Goal: Information Seeking & Learning: Learn about a topic

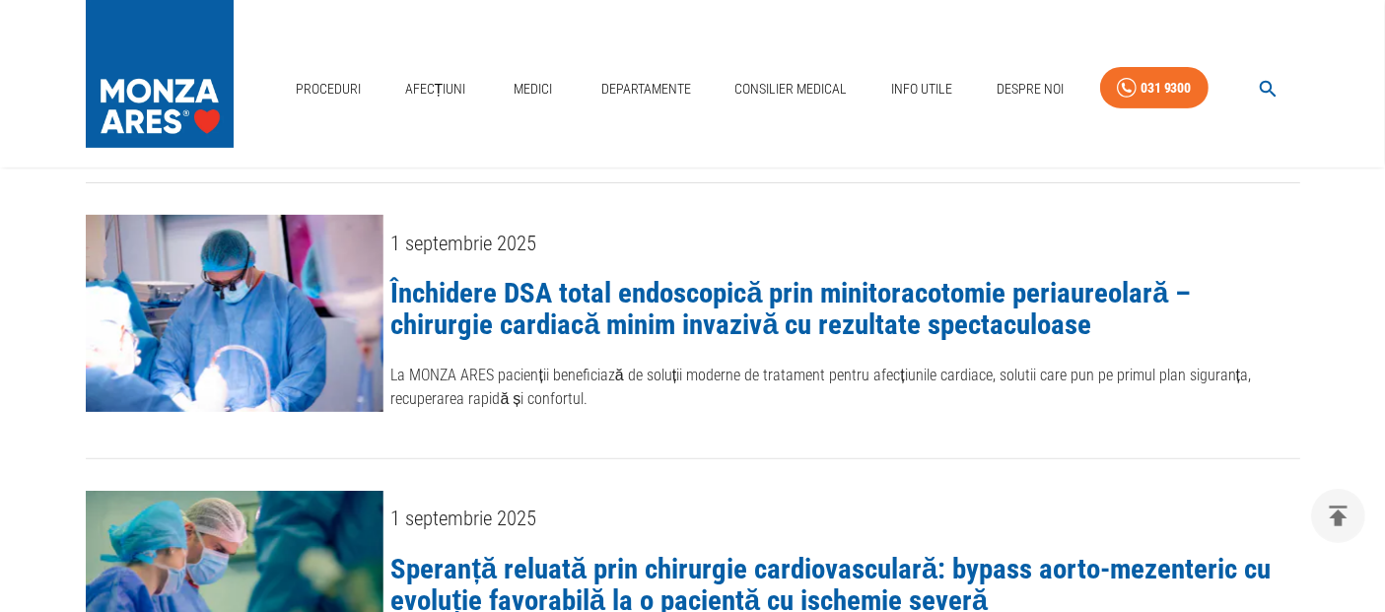
scroll to position [656, 0]
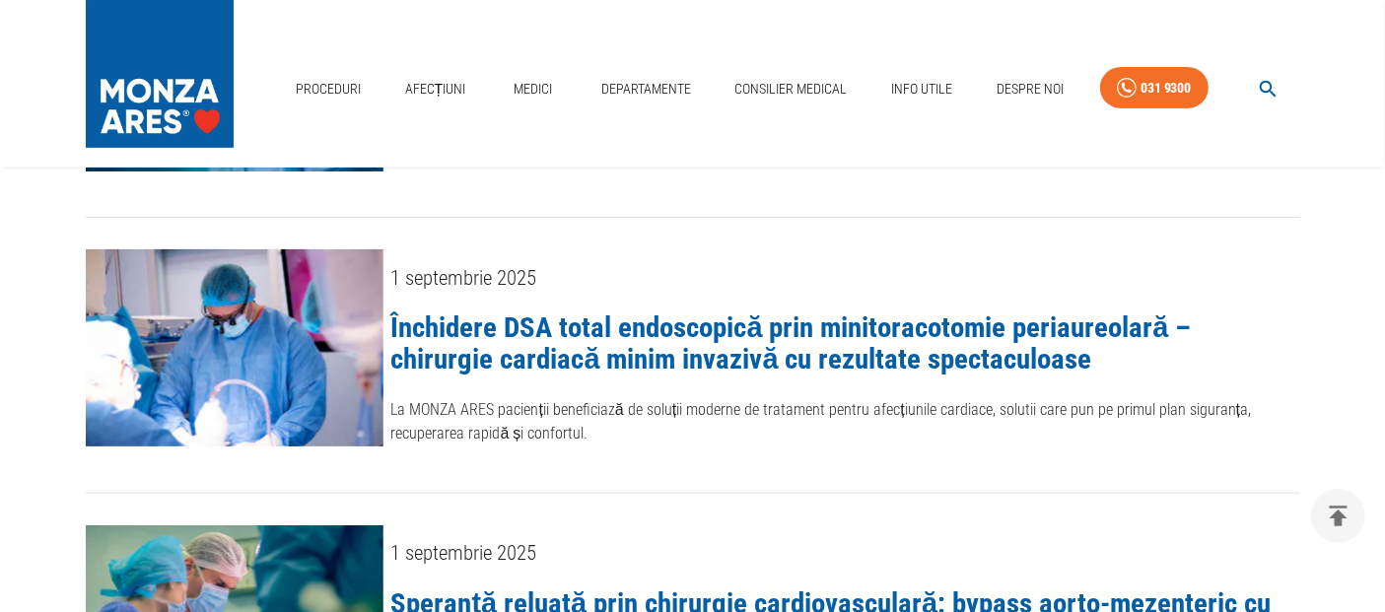
click at [730, 330] on link "Închidere DSA total endoscopică prin minitoracotomie periaureolară – chirurgie …" at bounding box center [791, 342] width 800 height 65
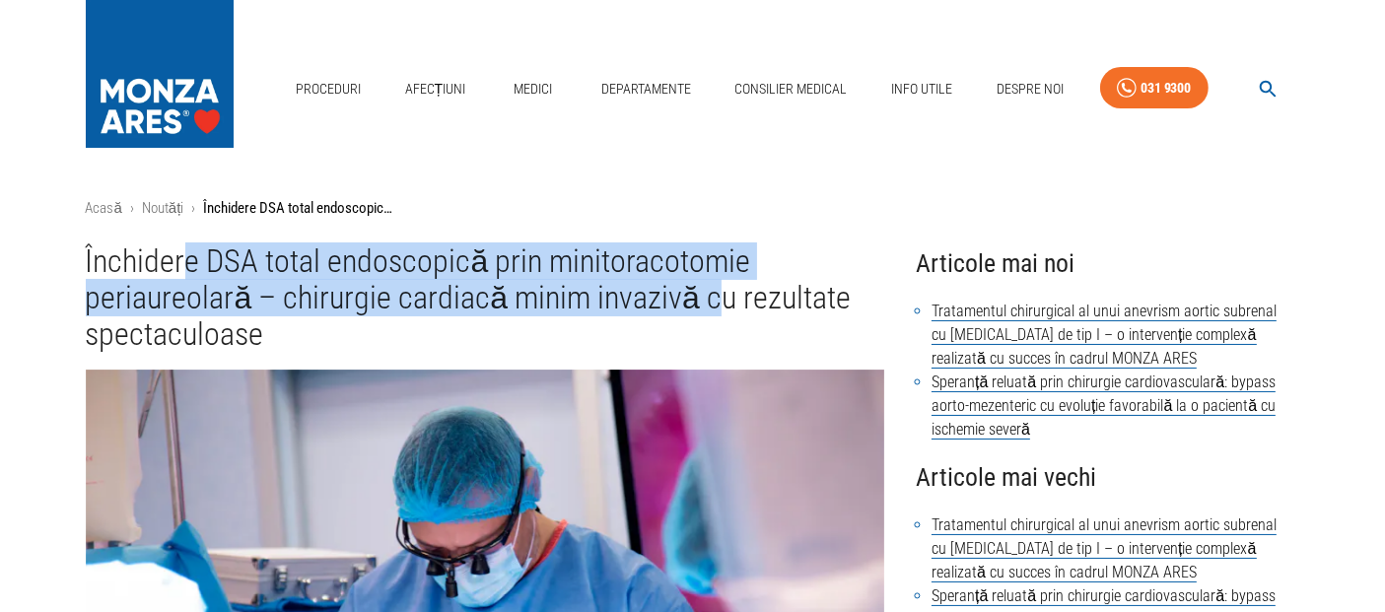
drag, startPoint x: 188, startPoint y: 250, endPoint x: 711, endPoint y: 280, distance: 523.2
click at [711, 280] on h1 "Închidere DSA total endoscopică prin minitoracotomie periaureolară – chirurgie …" at bounding box center [485, 298] width 799 height 110
click at [788, 258] on h1 "Închidere DSA total endoscopică prin minitoracotomie periaureolară – chirurgie …" at bounding box center [485, 298] width 799 height 110
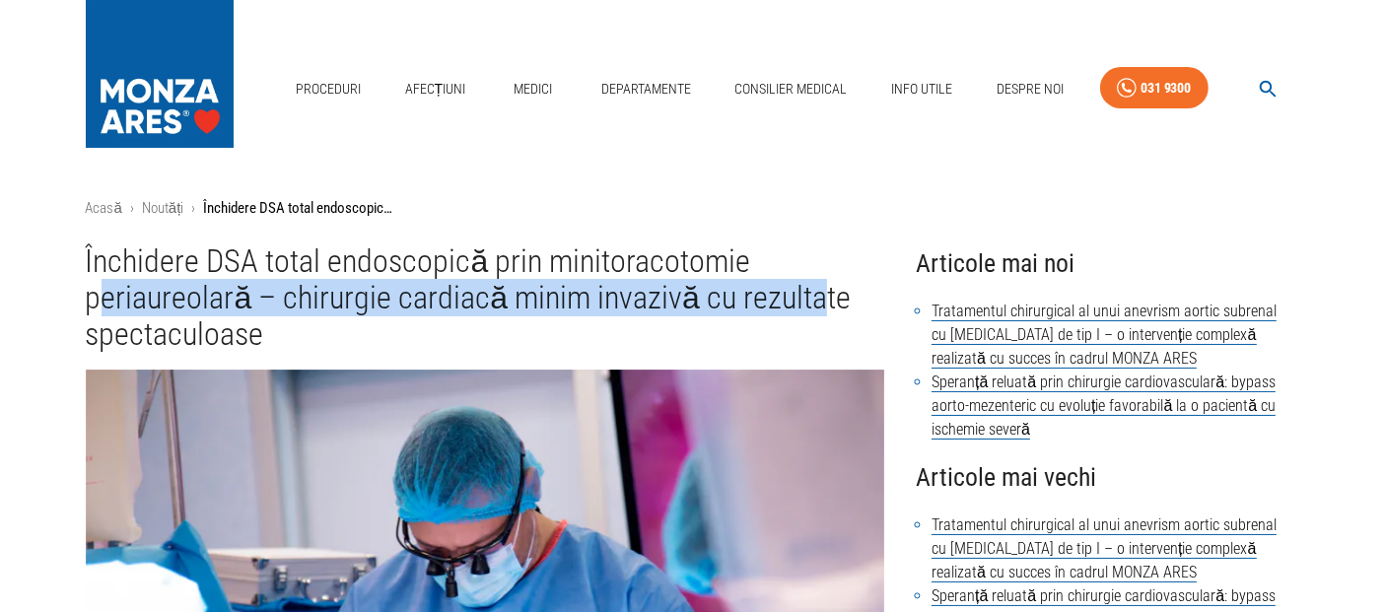
drag, startPoint x: 99, startPoint y: 296, endPoint x: 813, endPoint y: 307, distance: 714.6
click at [813, 307] on h1 "Închidere DSA total endoscopică prin minitoracotomie periaureolară – chirurgie …" at bounding box center [485, 298] width 799 height 110
click at [192, 316] on h1 "Închidere DSA total endoscopică prin minitoracotomie periaureolară – chirurgie …" at bounding box center [485, 298] width 799 height 110
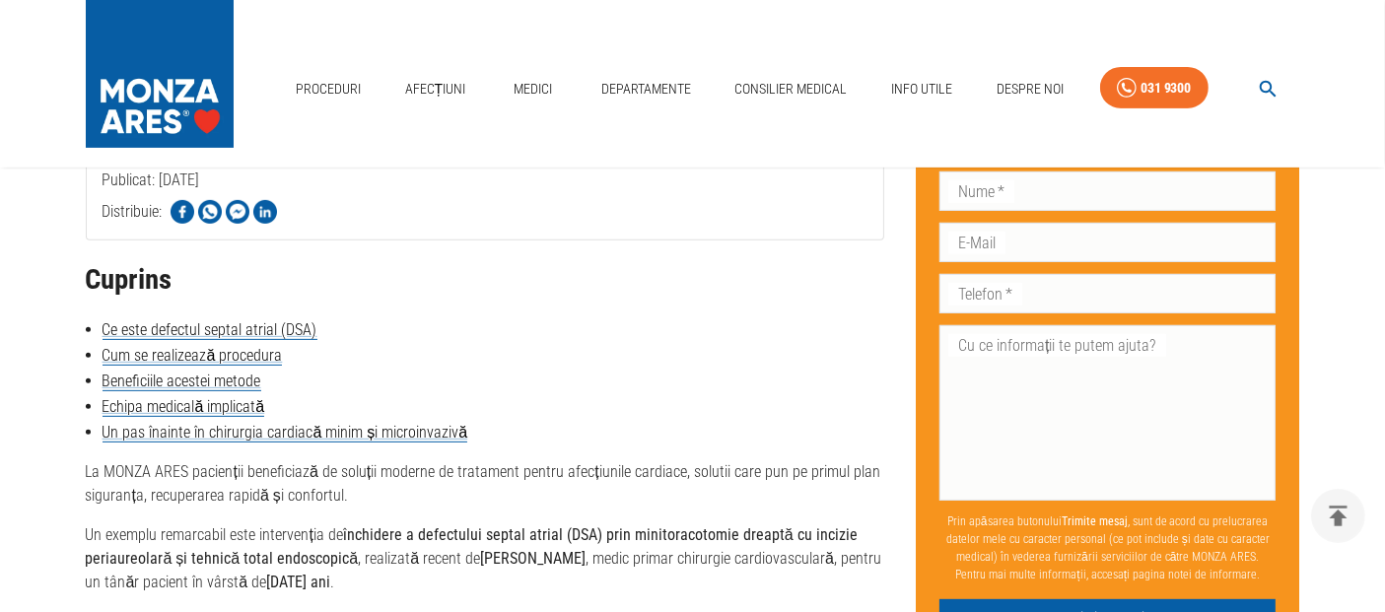
scroll to position [875, 0]
